Goal: Register for event/course

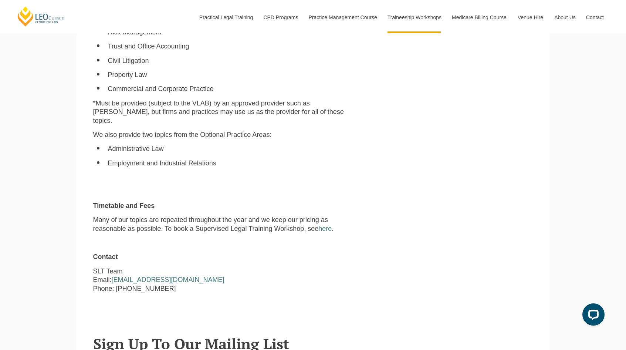
scroll to position [629, 0]
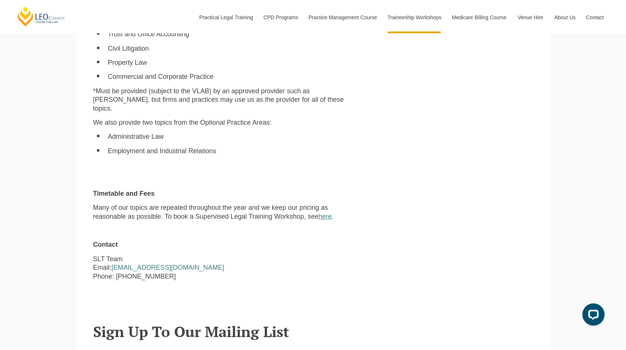
click at [329, 213] on link "here" at bounding box center [325, 216] width 13 height 7
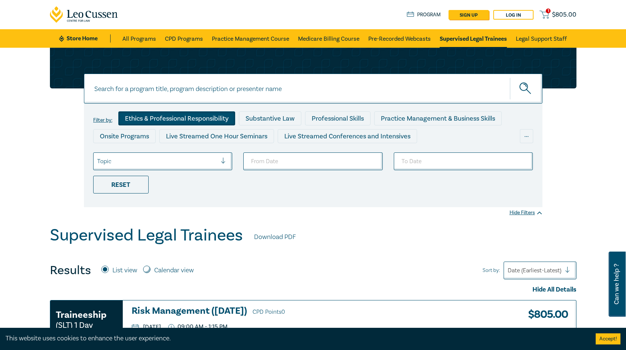
click at [199, 120] on div "Ethics & Professional Responsibility" at bounding box center [176, 118] width 117 height 14
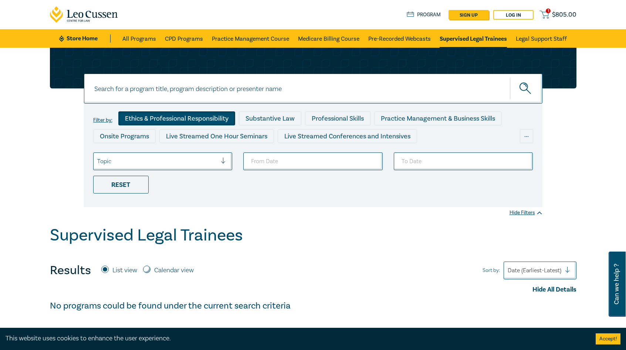
click at [233, 91] on input at bounding box center [313, 89] width 459 height 30
type input "ethics & professional Responsibility"
click at [141, 118] on div "Ethics & Professional Responsibility" at bounding box center [176, 118] width 117 height 14
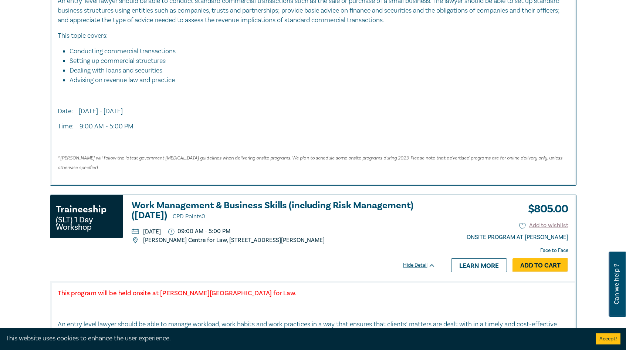
scroll to position [2112, 0]
